Goal: Feedback & Contribution: Submit feedback/report problem

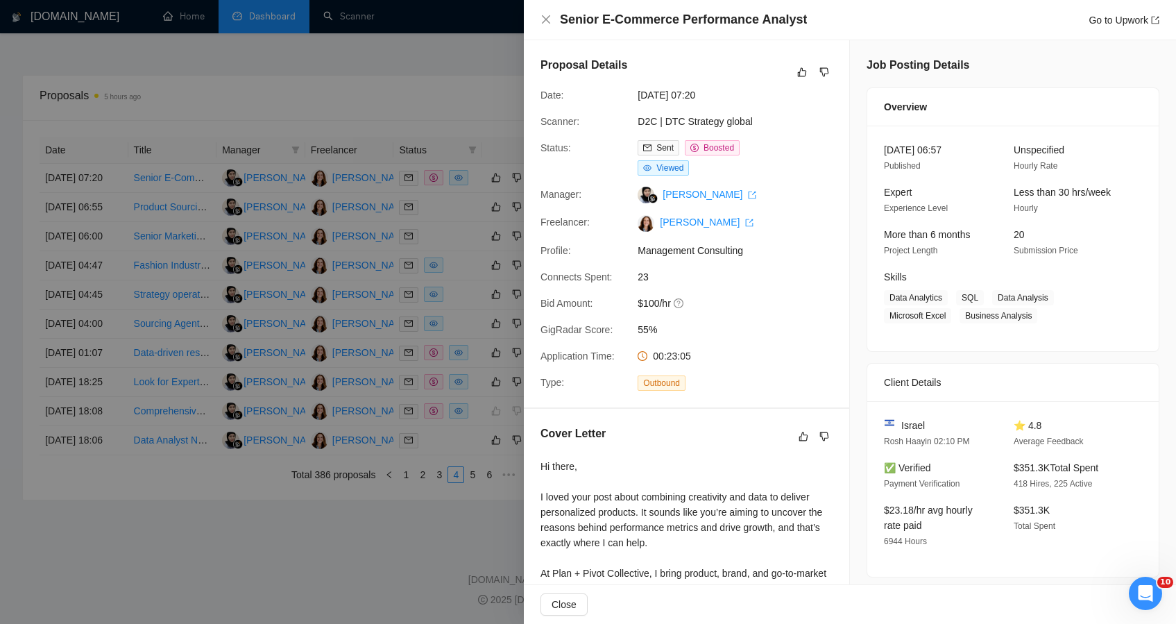
scroll to position [664, 0]
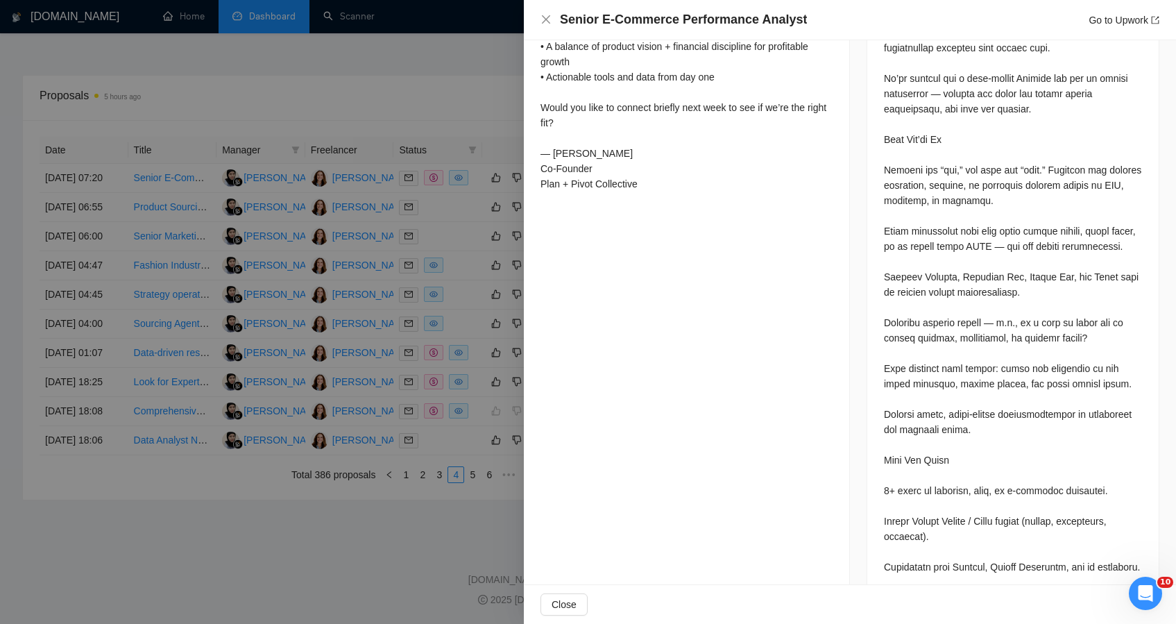
click at [368, 104] on div at bounding box center [588, 312] width 1176 height 624
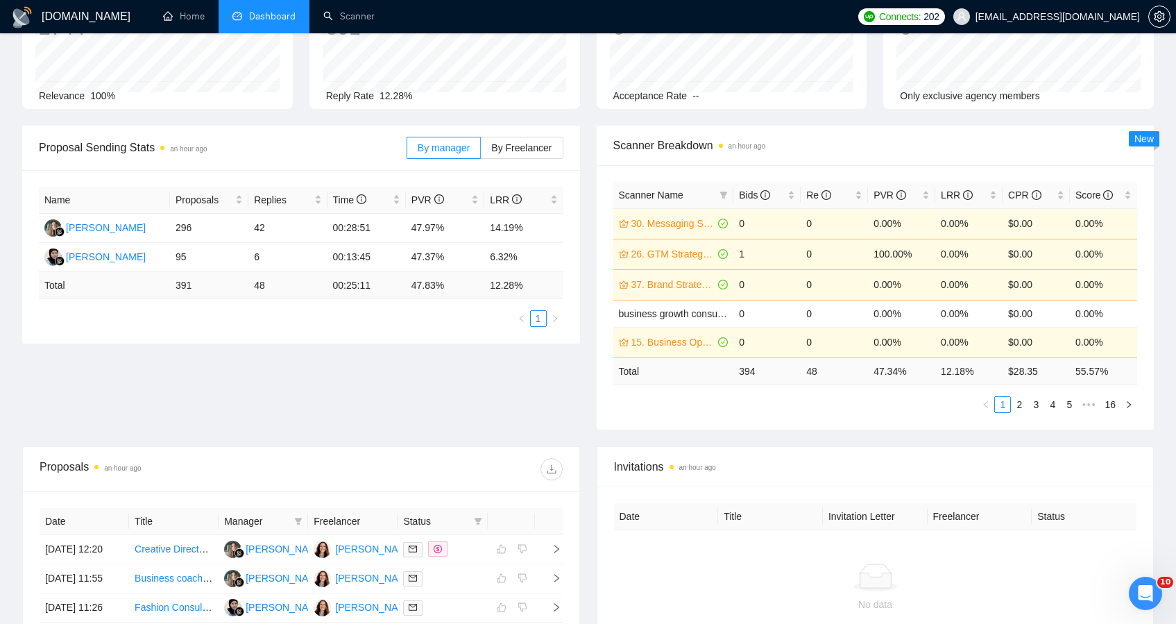
click at [424, 391] on div "Proposal Sending Stats an hour ago By manager By Freelancer Name Proposals Repl…" at bounding box center [588, 286] width 1148 height 321
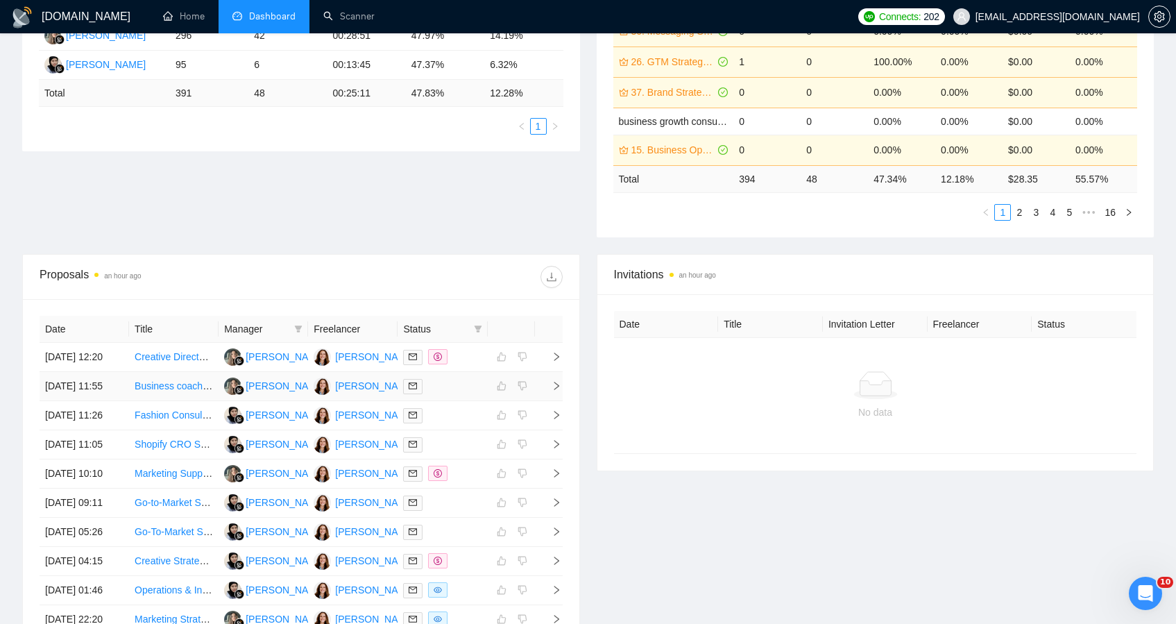
scroll to position [313, 0]
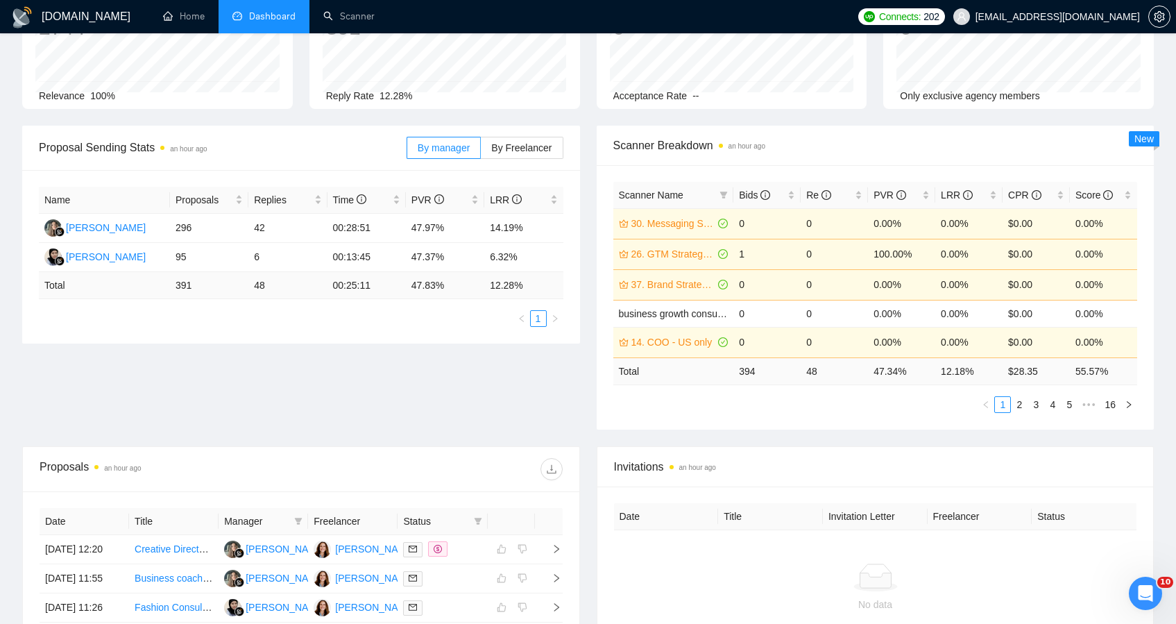
click at [151, 408] on div "Proposal Sending Stats an hour ago By manager By Freelancer Name Proposals Repl…" at bounding box center [588, 286] width 1148 height 321
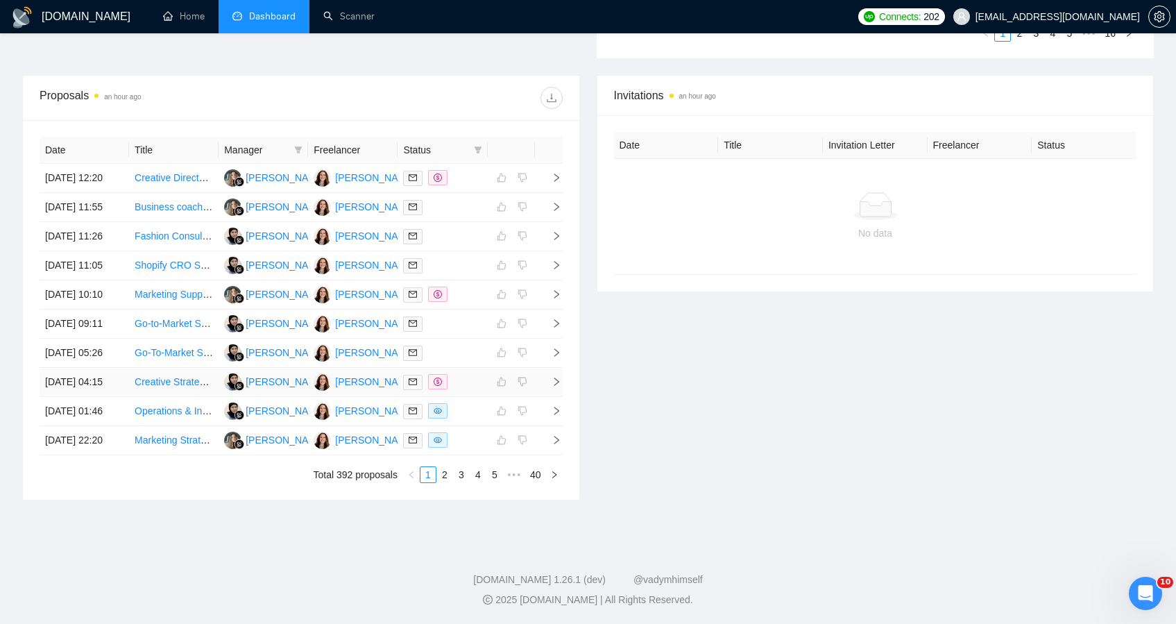
scroll to position [618, 0]
click at [441, 481] on link "2" at bounding box center [444, 474] width 15 height 15
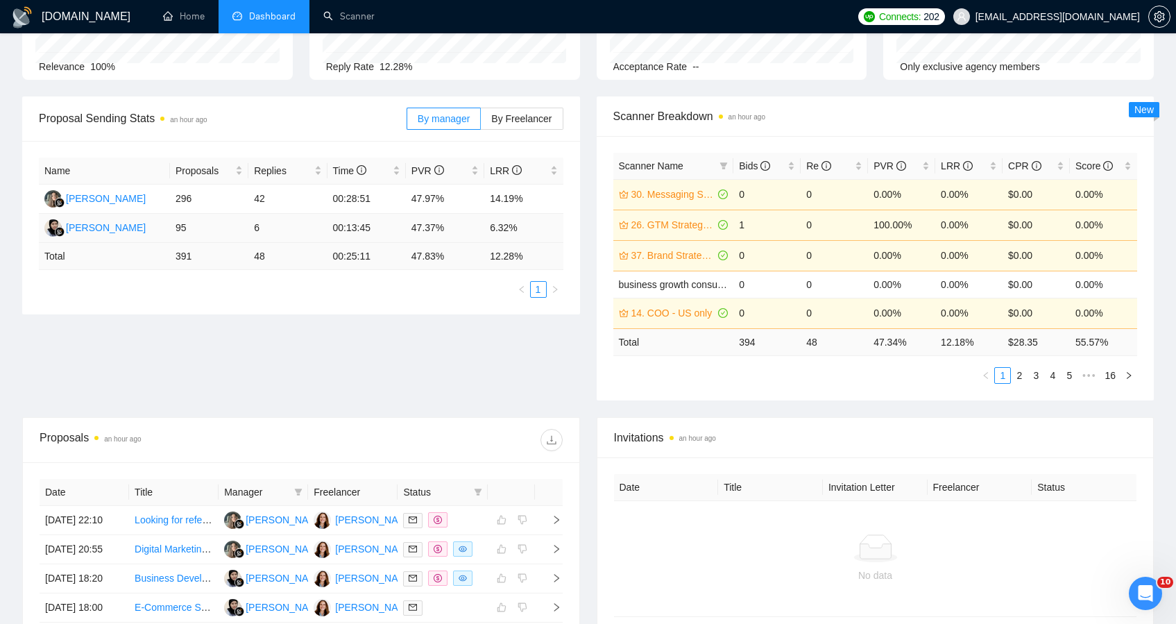
scroll to position [146, 0]
click at [345, 22] on link "Scanner" at bounding box center [348, 16] width 51 height 12
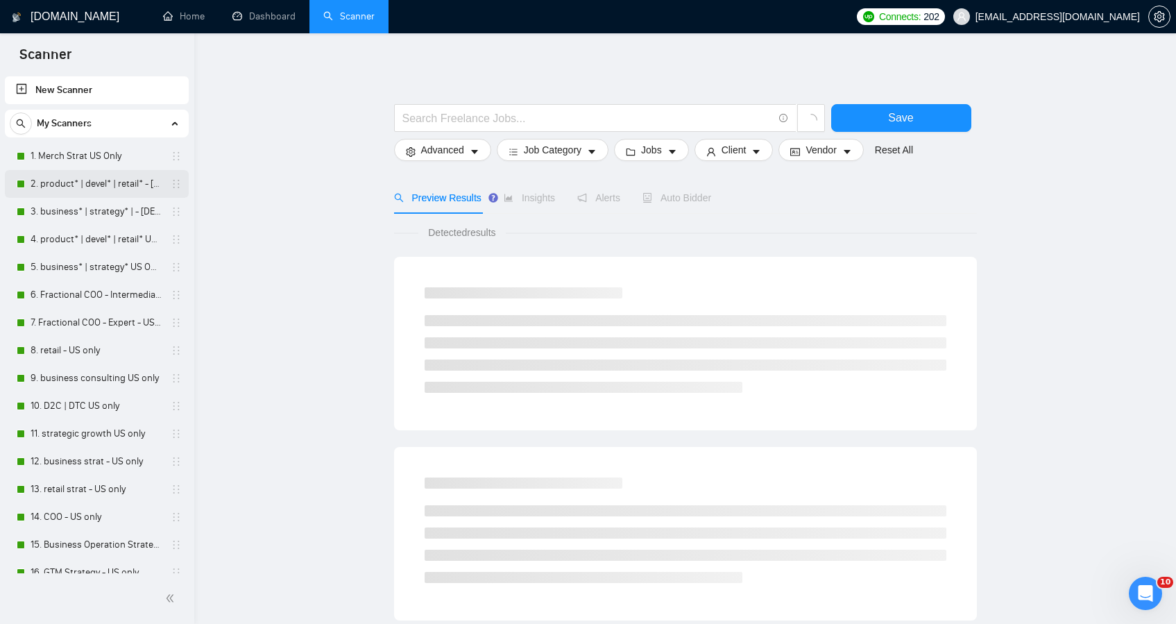
click at [81, 185] on link "2. product* | devel* | retail* - [DEMOGRAPHIC_DATA] ONLY EXPERT" at bounding box center [97, 184] width 132 height 28
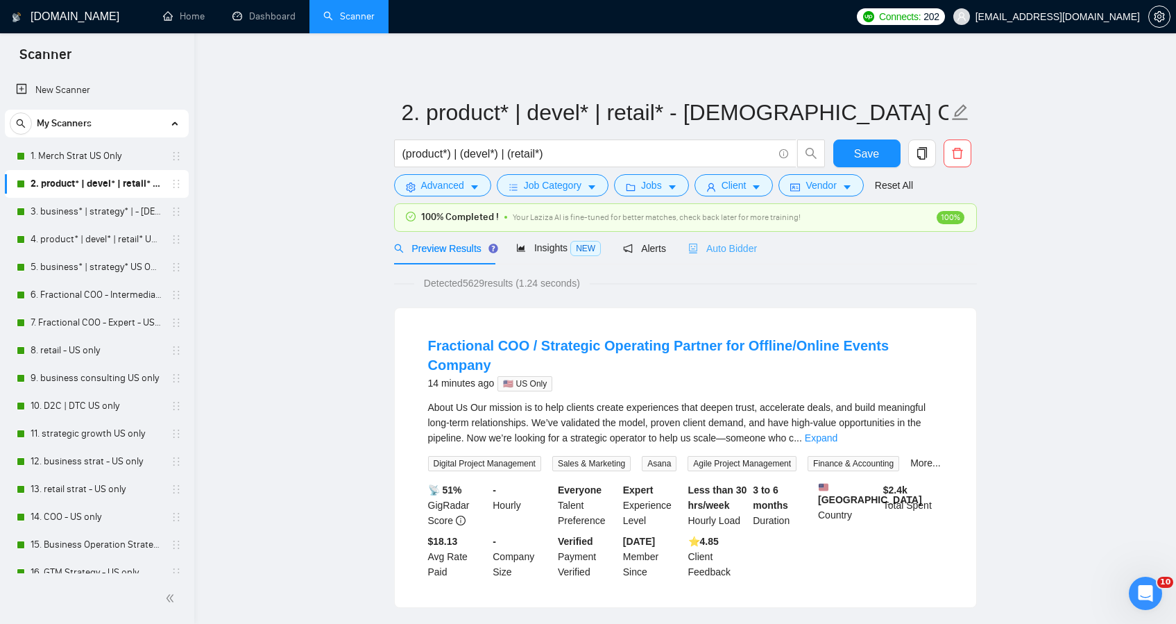
click at [714, 257] on div "Auto Bidder" at bounding box center [722, 248] width 69 height 33
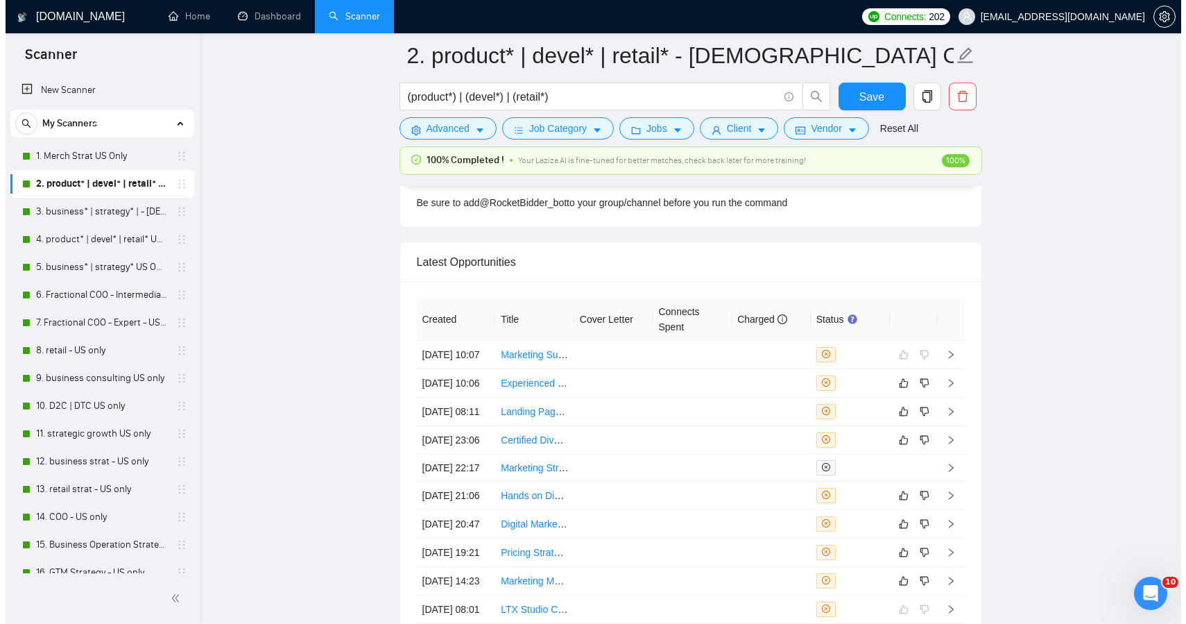
scroll to position [3648, 0]
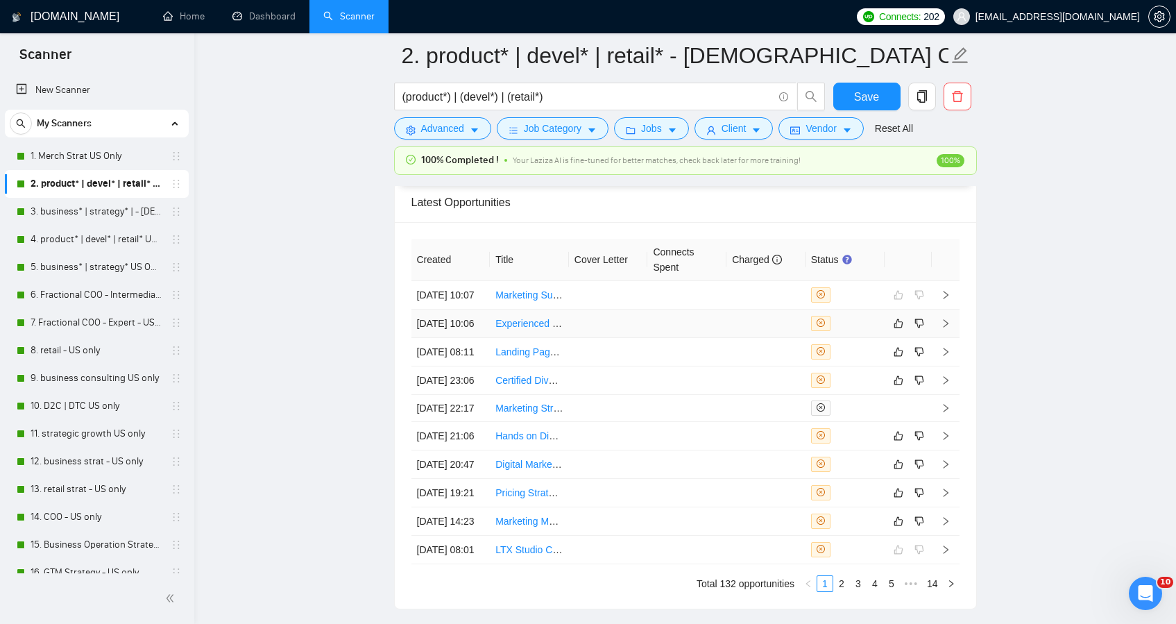
click at [697, 338] on td at bounding box center [686, 323] width 79 height 28
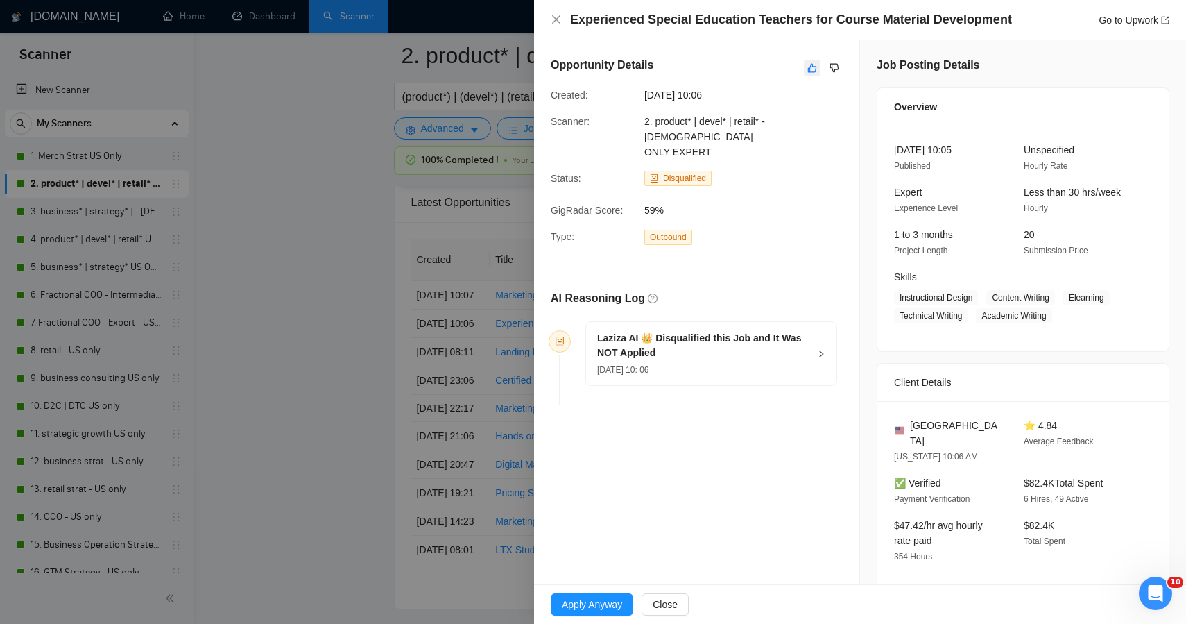
click at [808, 67] on icon "like" at bounding box center [813, 67] width 10 height 11
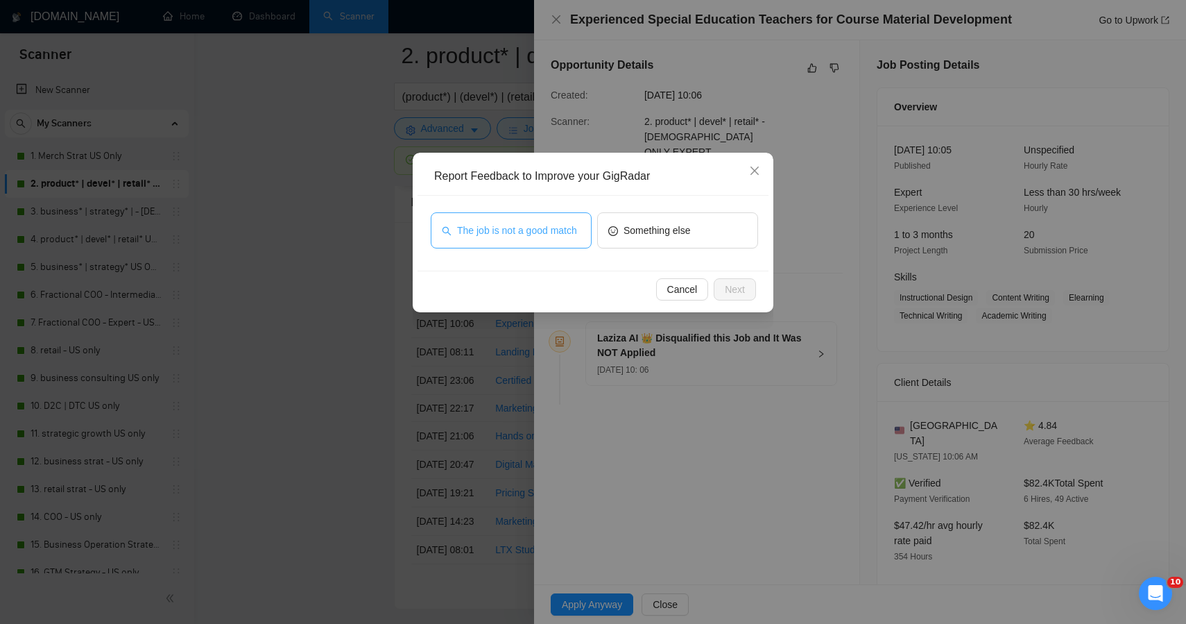
click at [488, 234] on span "The job is not a good match" at bounding box center [517, 230] width 120 height 15
click at [730, 296] on span "Next" at bounding box center [735, 289] width 20 height 15
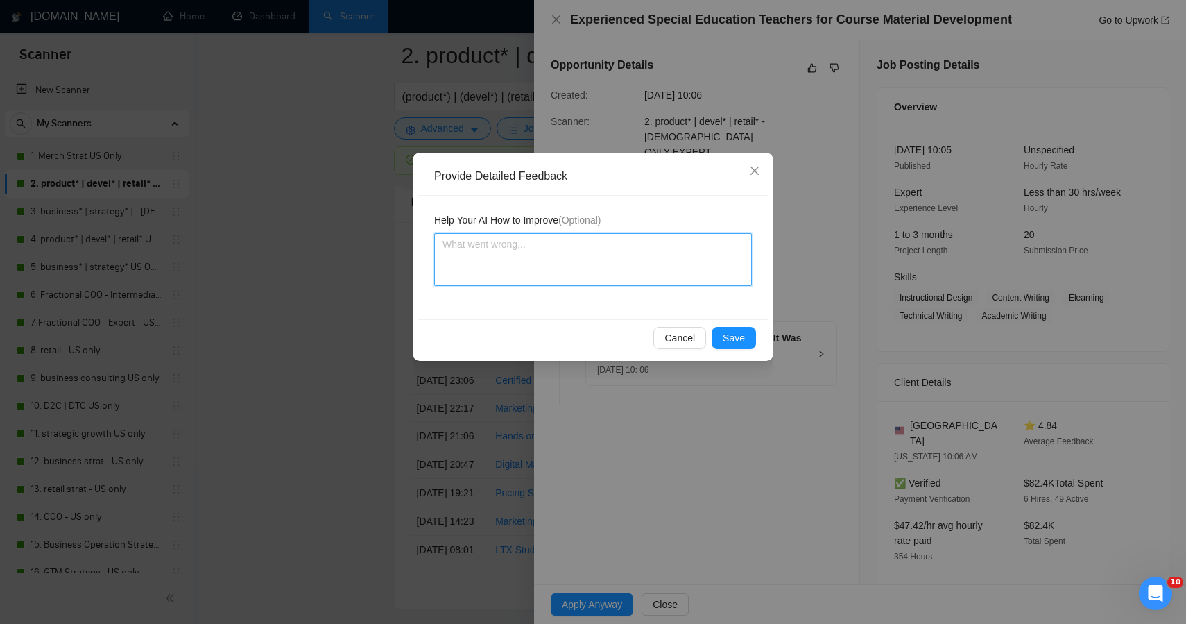
click at [527, 270] on textarea at bounding box center [593, 259] width 318 height 53
paste textarea "his post is purely educational content development for special education course…"
type textarea "his post is purely educational content development for special education course…"
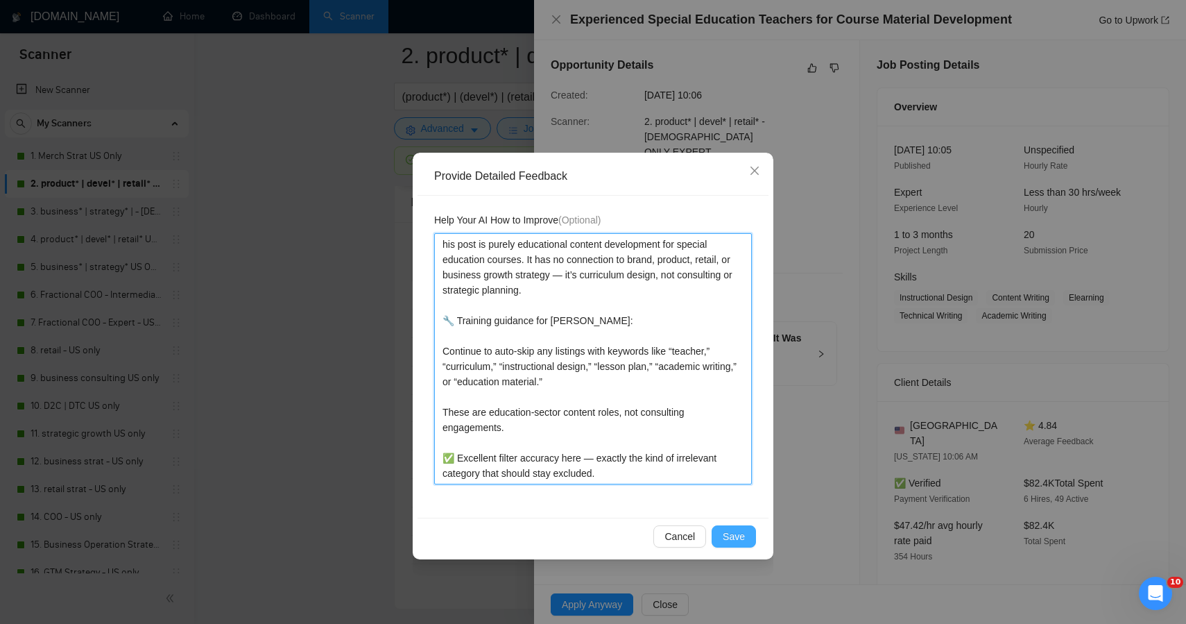
type textarea "his post is purely educational content development for special education course…"
click at [731, 538] on span "Save" at bounding box center [734, 536] width 22 height 15
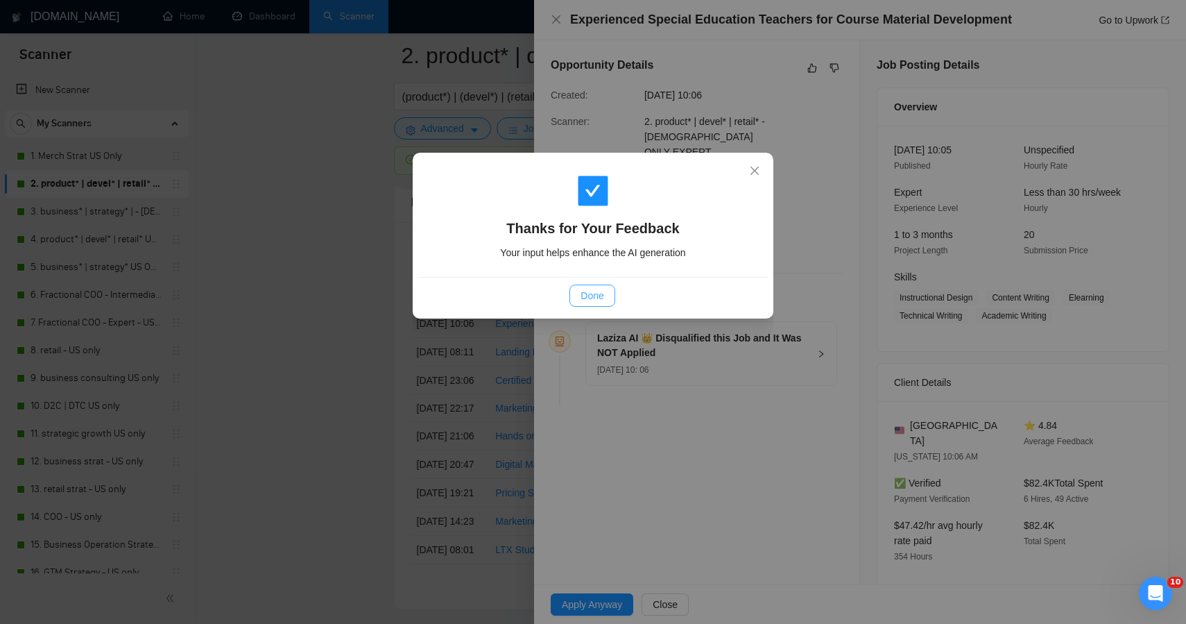
click at [588, 300] on span "Done" at bounding box center [592, 295] width 23 height 15
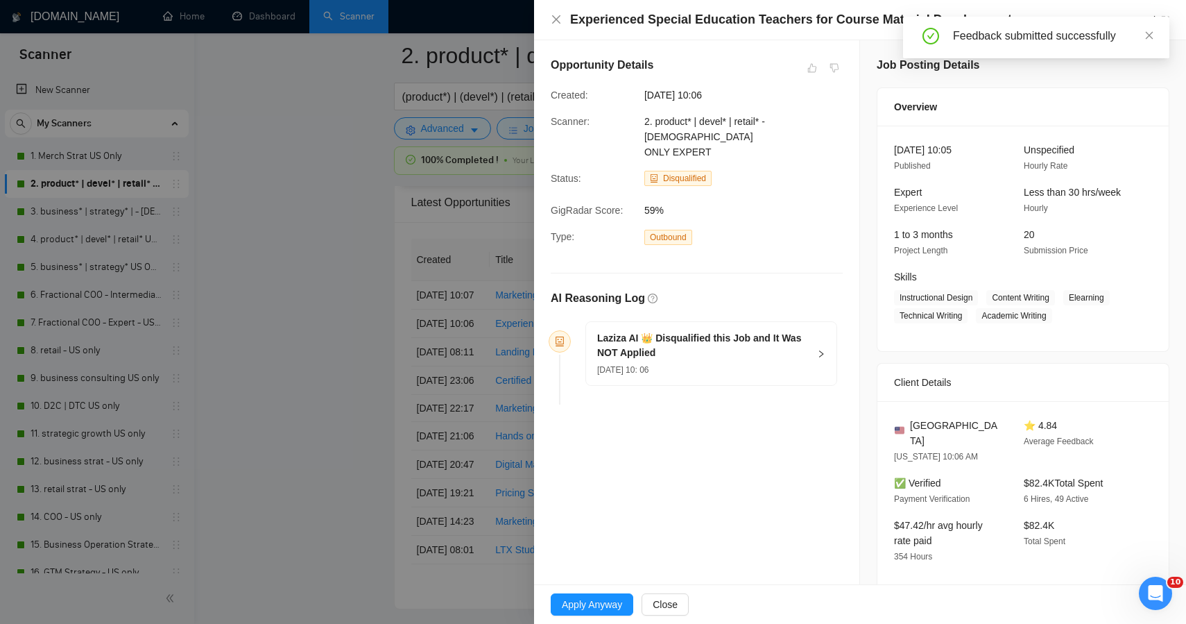
click at [407, 180] on div at bounding box center [593, 312] width 1186 height 624
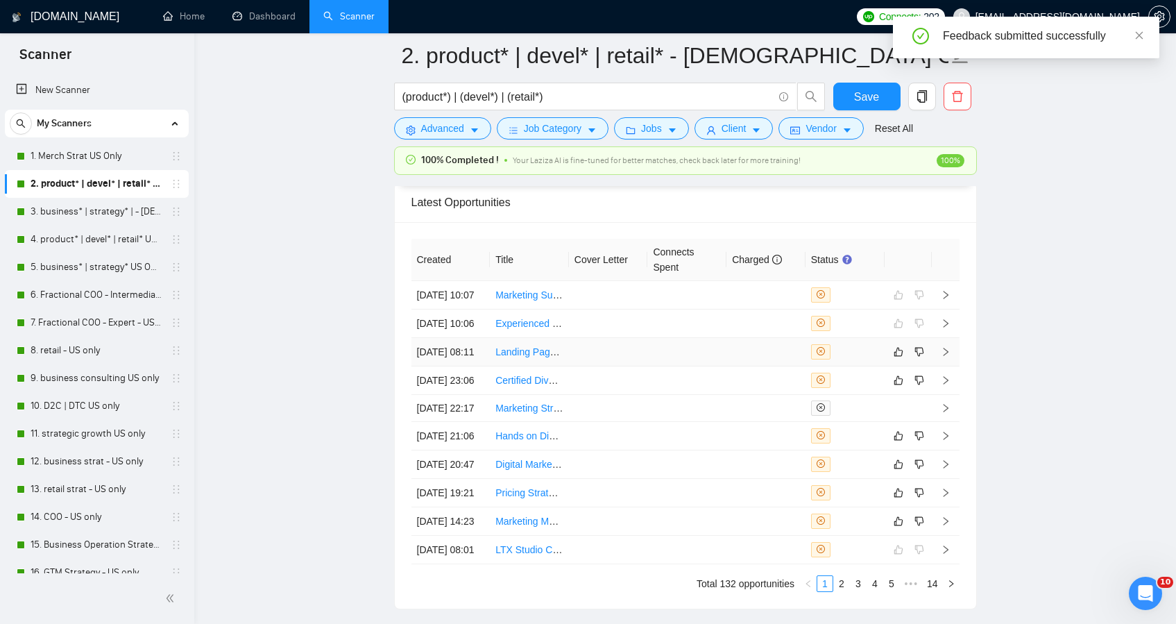
click at [723, 366] on td at bounding box center [686, 352] width 79 height 28
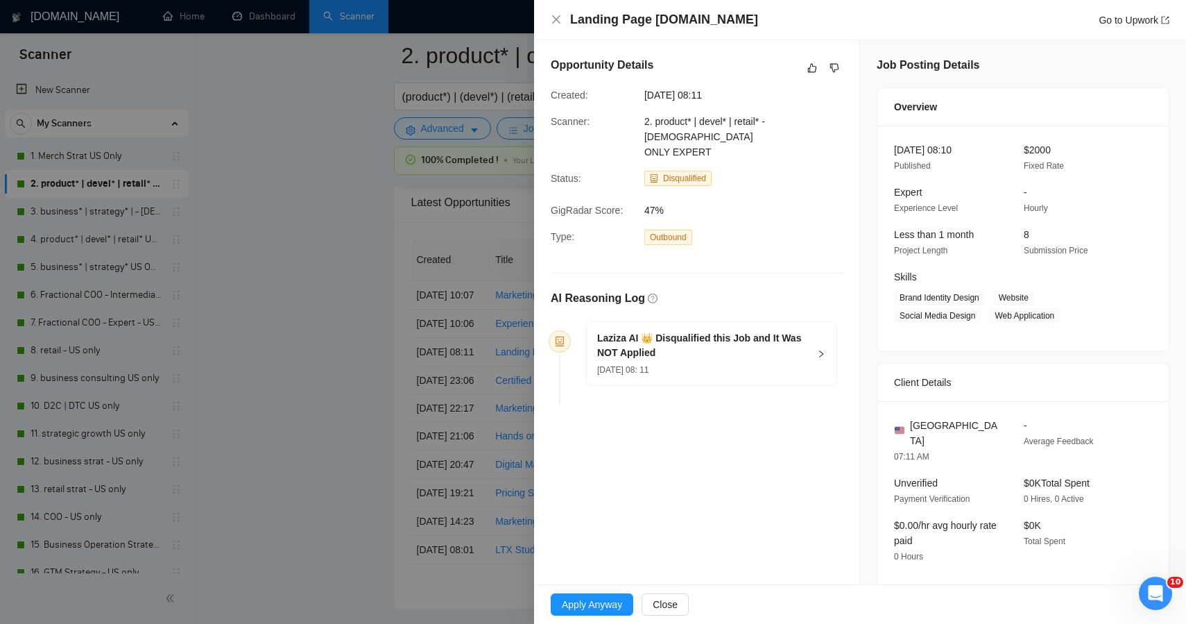
drag, startPoint x: 1065, startPoint y: 552, endPoint x: 506, endPoint y: -33, distance: 809.6
copy body "Lorem Ipsu + Dolor Sitametcon #adipisci-elitsed Doeiusmodt incididuntut Labore …"
click at [805, 74] on button "button" at bounding box center [812, 68] width 17 height 17
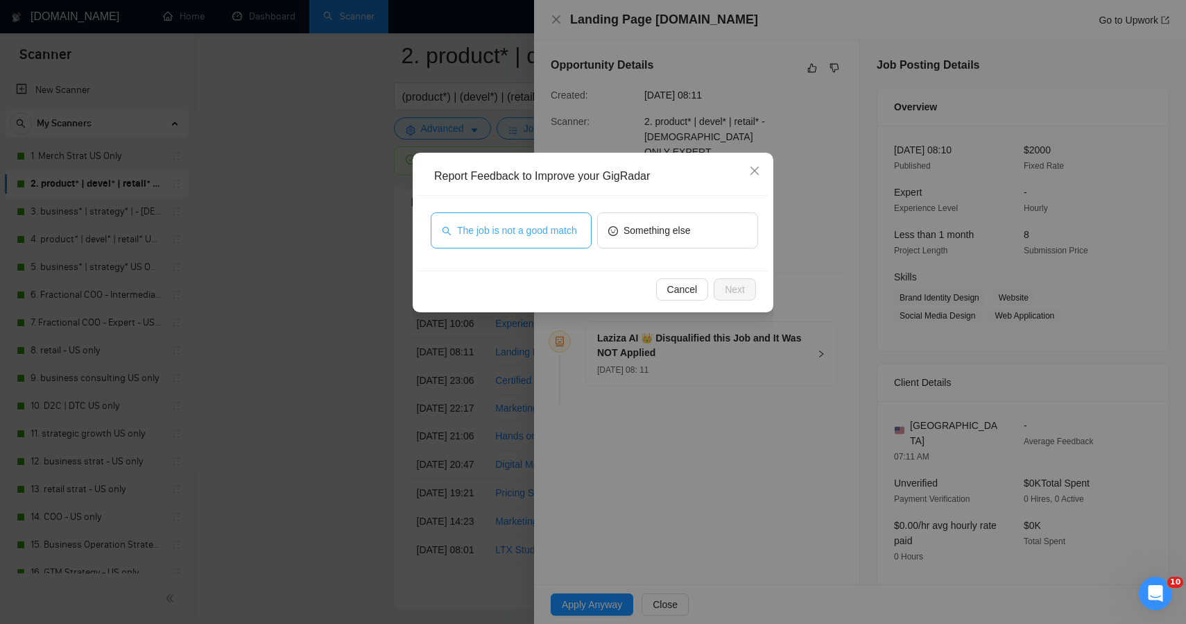
click at [540, 213] on button "The job is not a good match" at bounding box center [511, 230] width 161 height 36
click at [743, 296] on span "Next" at bounding box center [735, 289] width 20 height 15
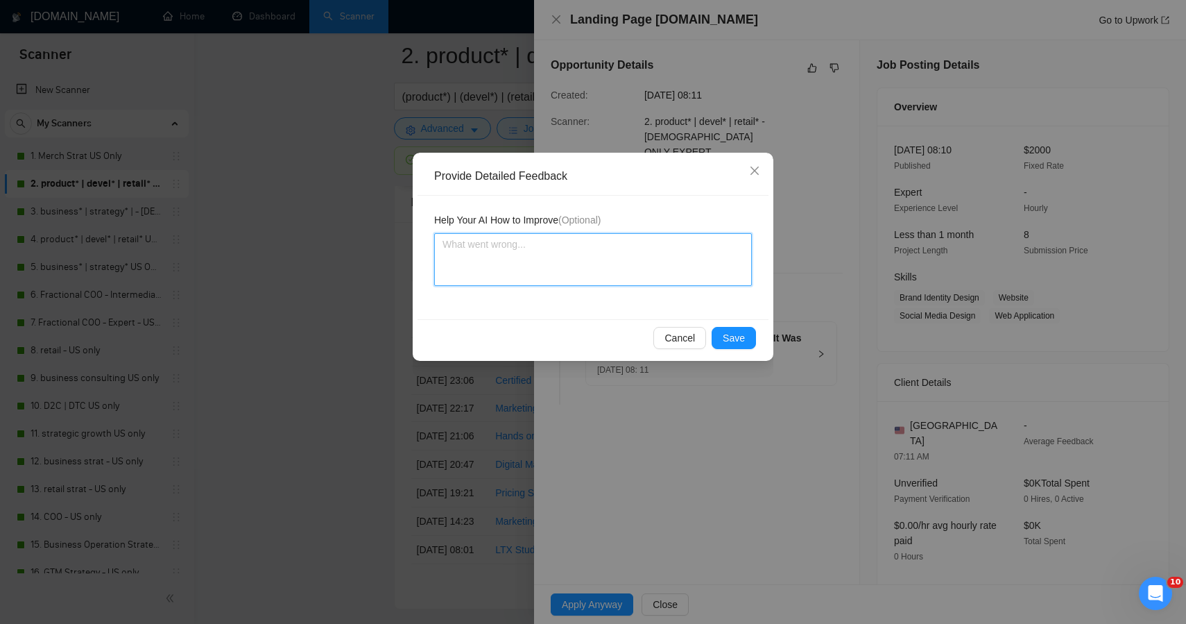
click at [647, 255] on textarea at bounding box center [593, 259] width 318 height 53
paste textarea "This job was correctly disqualified — it’s purely an executional web design pro…"
type textarea "This job was correctly disqualified — it’s purely an executional web design pro…"
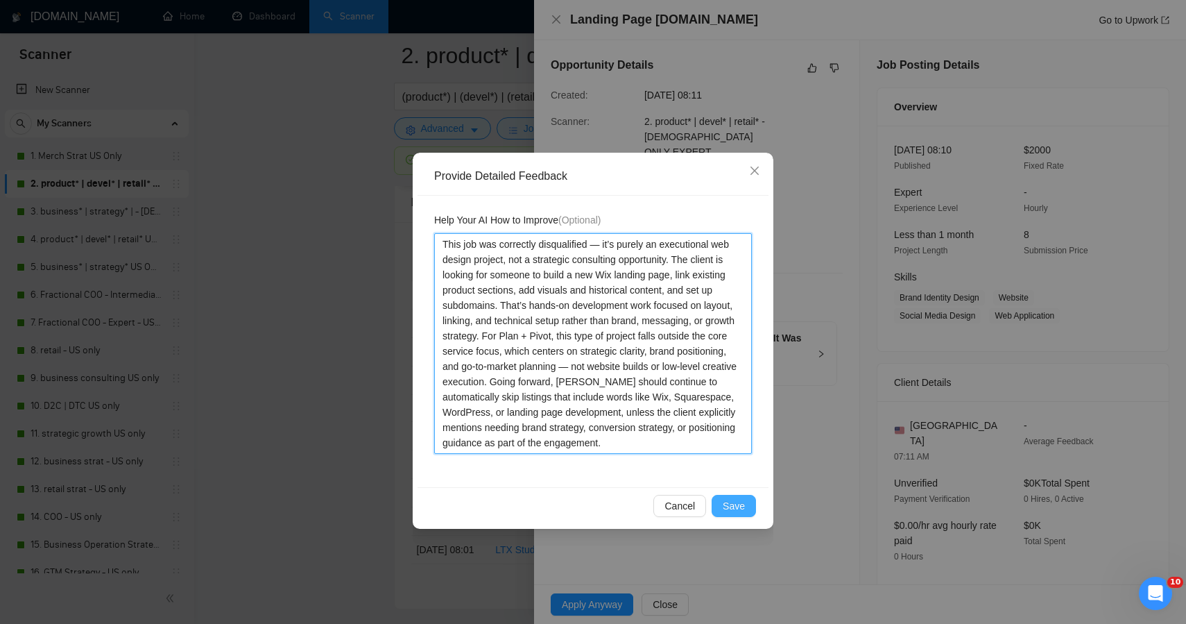
type textarea "This job was correctly disqualified — it’s purely an executional web design pro…"
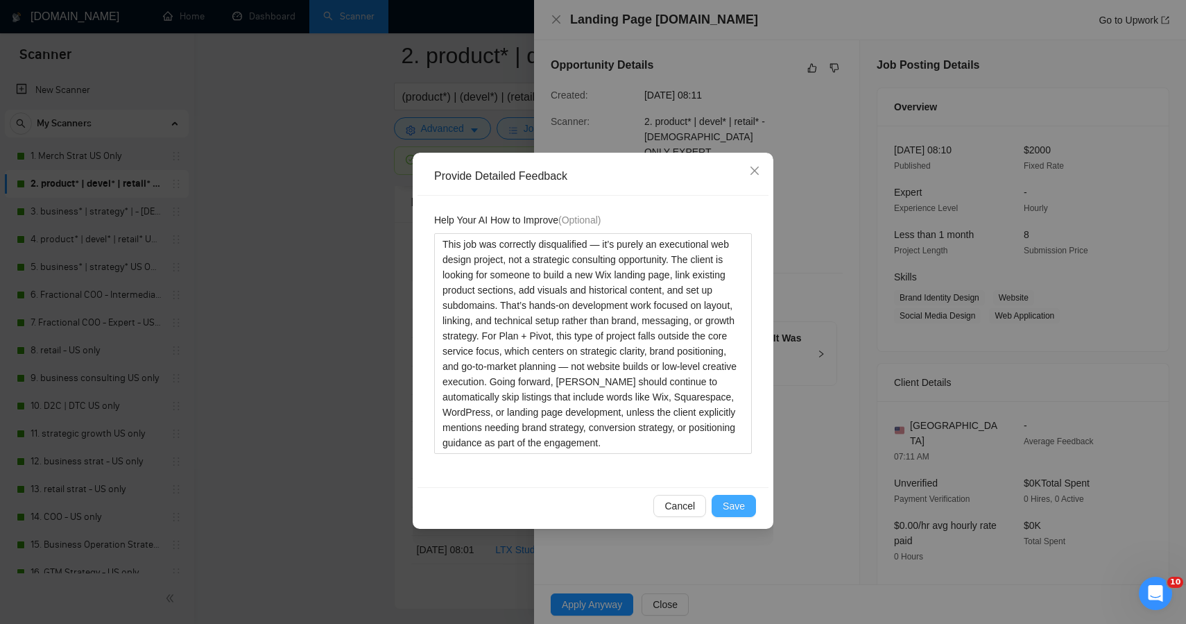
click at [726, 502] on span "Save" at bounding box center [734, 505] width 22 height 15
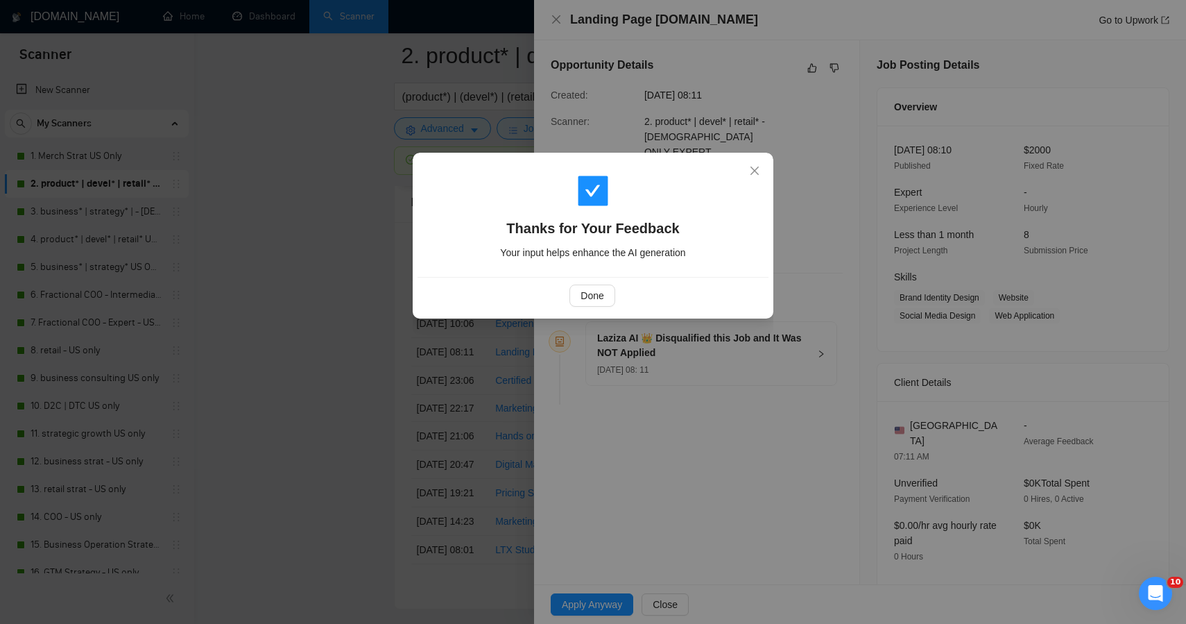
click at [586, 309] on div "Done" at bounding box center [593, 295] width 351 height 37
click at [582, 305] on button "Done" at bounding box center [592, 295] width 45 height 22
